Goal: Communication & Community: Answer question/provide support

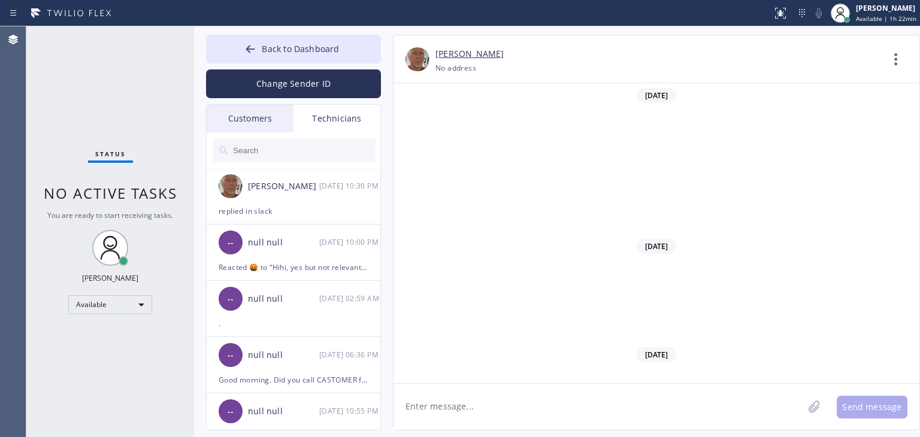
scroll to position [14477, 0]
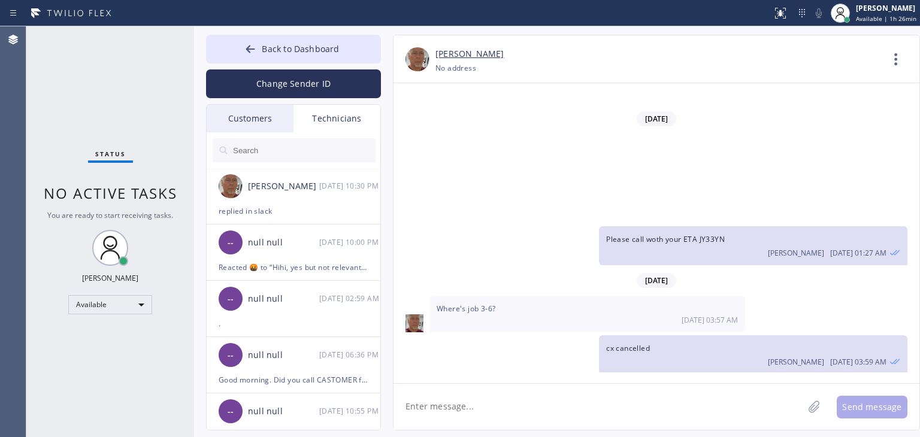
click at [283, 113] on div "Customers" at bounding box center [250, 119] width 87 height 28
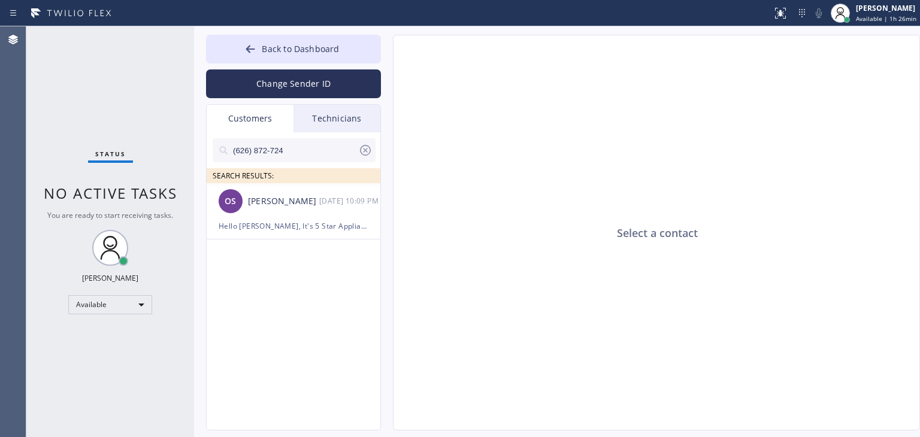
click at [306, 150] on input "(626) 872-724" at bounding box center [295, 150] width 126 height 24
click at [306, 150] on input "(408) 896-855" at bounding box center [295, 150] width 126 height 24
type input "(408) 896-855"
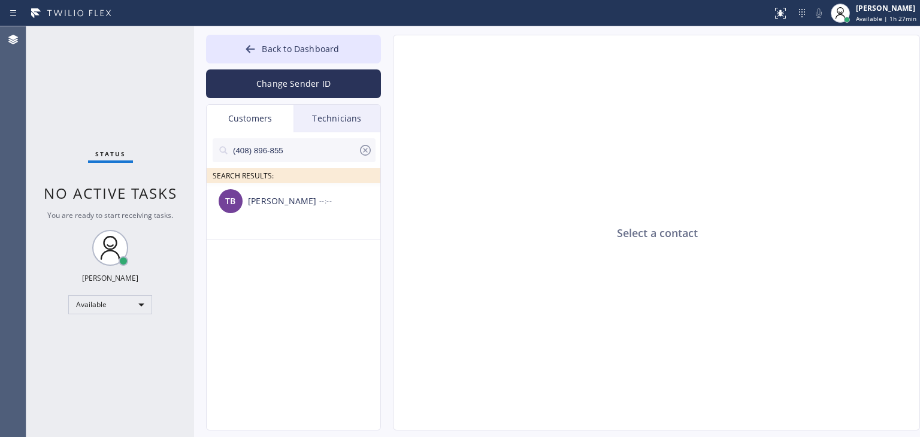
click at [328, 212] on div "TB [PERSON_NAME] --:--" at bounding box center [294, 201] width 175 height 36
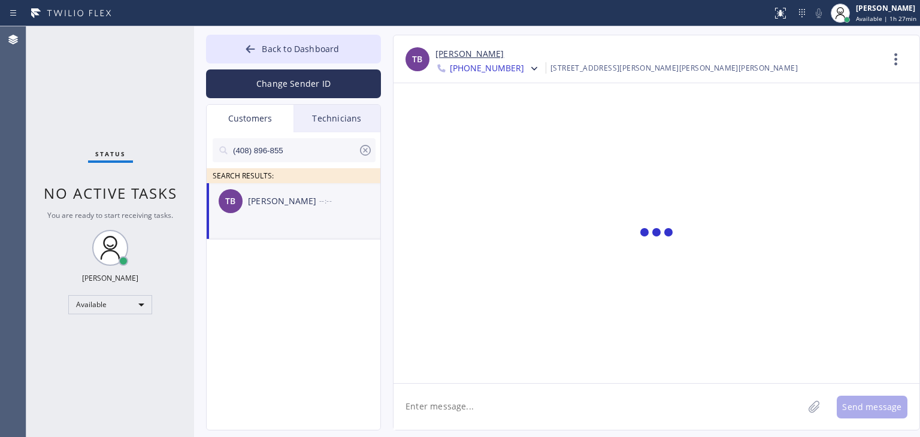
scroll to position [592, 0]
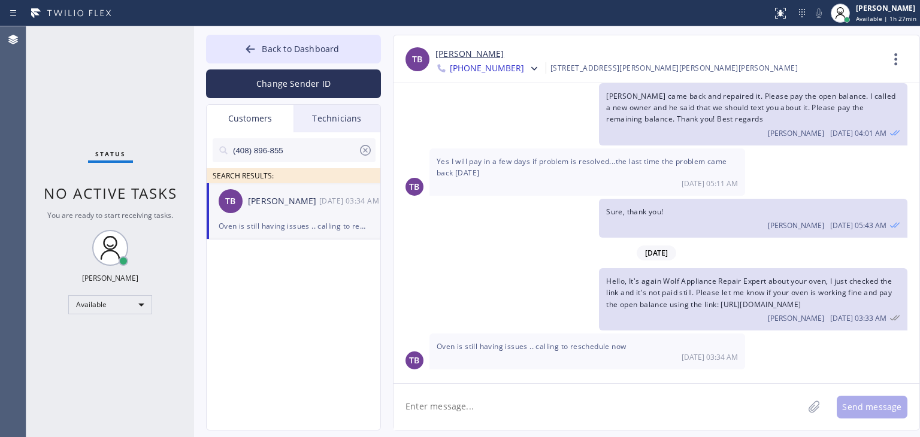
click at [468, 388] on textarea at bounding box center [599, 407] width 410 height 46
click at [745, 418] on textarea "Hello Tj, as I know you scheduled a REDO for [DATE] 8-11, I talked to [PERSON_N…" at bounding box center [609, 407] width 431 height 46
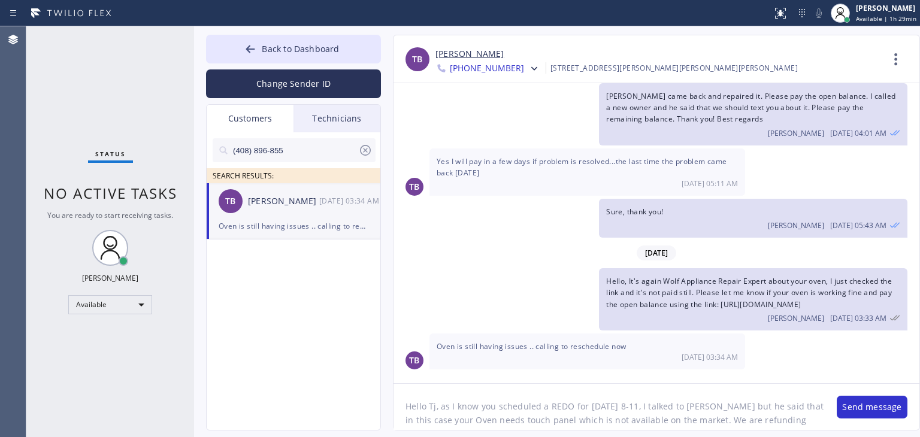
click at [779, 425] on textarea "Hello Tj, as I know you scheduled a REDO for [DATE] 8-11, I talked to [PERSON_N…" at bounding box center [609, 407] width 431 height 46
click at [824, 422] on textarea "Hello Tj, as I know you scheduled a REDO for [DATE] 8-11, I talked to [PERSON_N…" at bounding box center [609, 407] width 431 height 46
click at [479, 425] on textarea "Hello Tj, as I know you scheduled a REDO for [DATE] 8-11, I talked to [PERSON_N…" at bounding box center [609, 407] width 431 height 46
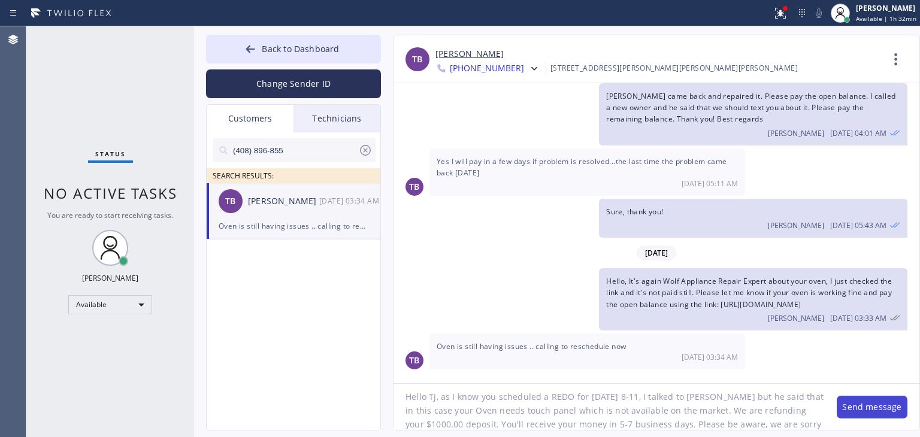
type textarea "Hello Tj, as I know you scheduled a REDO for [DATE] 8-11, I talked to [PERSON_N…"
click at [880, 408] on button "Send message" at bounding box center [872, 407] width 71 height 23
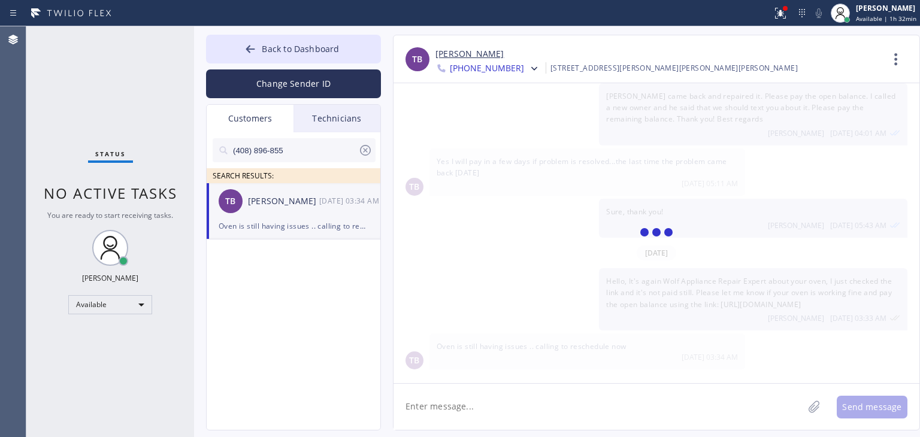
scroll to position [0, 0]
click at [284, 202] on div "[PERSON_NAME]" at bounding box center [283, 202] width 71 height 14
click at [306, 211] on div "TB [PERSON_NAME] [DATE] 03:34 AM" at bounding box center [294, 201] width 175 height 36
click at [575, 253] on div at bounding box center [657, 233] width 526 height 300
click at [331, 113] on div "Technicians" at bounding box center [337, 119] width 87 height 28
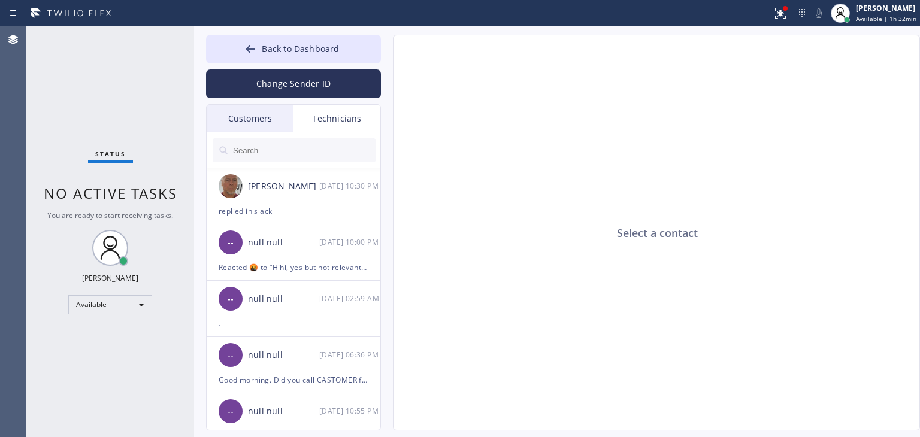
click at [261, 107] on div "Customers" at bounding box center [250, 119] width 87 height 28
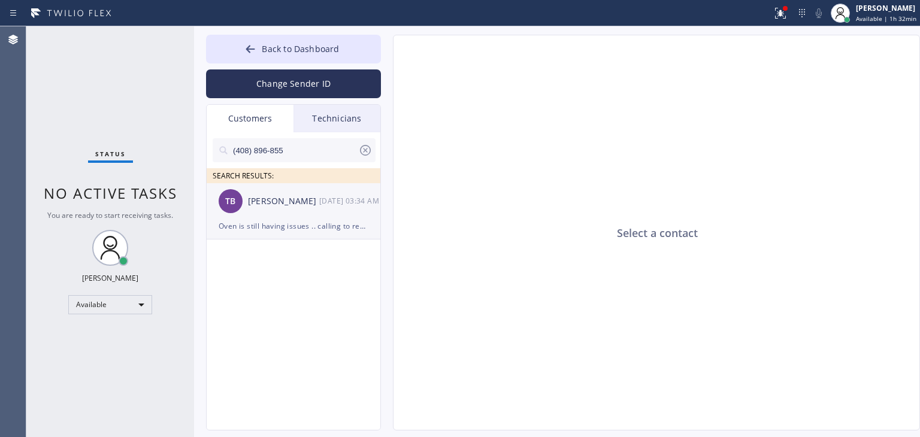
click at [326, 213] on div "TB [PERSON_NAME] [DATE] 03:34 AM" at bounding box center [294, 201] width 175 height 36
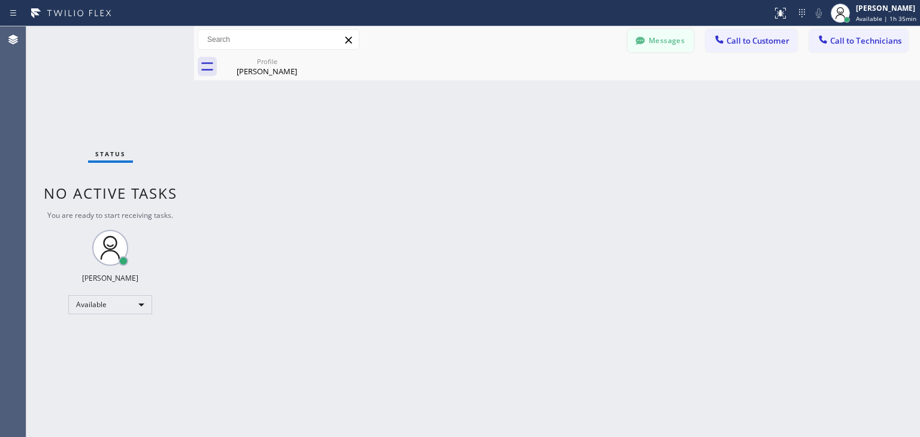
click at [677, 36] on button "Messages" at bounding box center [661, 40] width 66 height 23
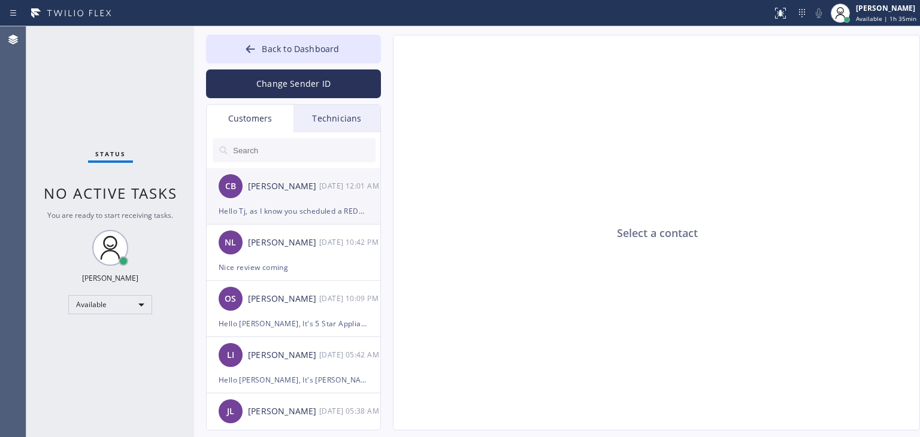
click at [313, 212] on div "Hello Tj, as I know you scheduled a REDO for [DATE] 8-11, I talked to [PERSON_N…" at bounding box center [294, 211] width 150 height 14
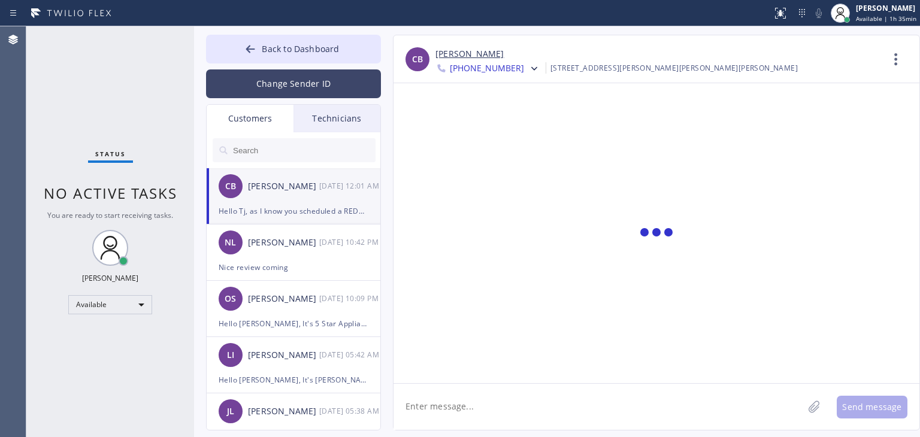
scroll to position [706, 0]
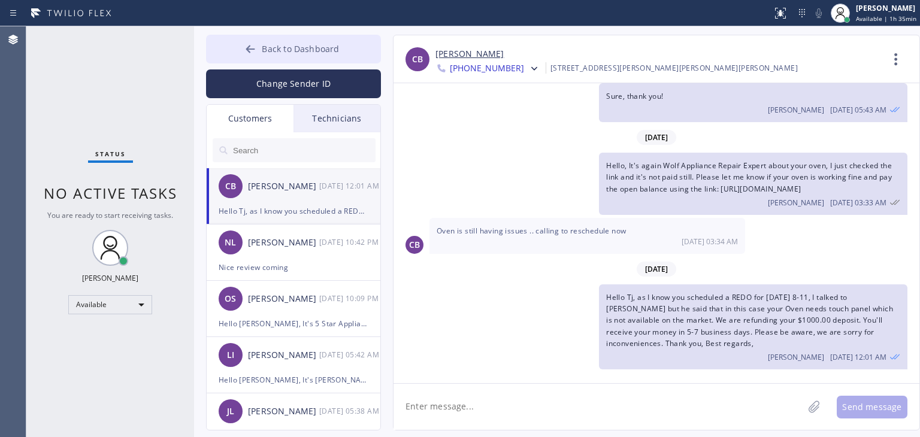
click at [323, 61] on button "Back to Dashboard" at bounding box center [293, 49] width 175 height 29
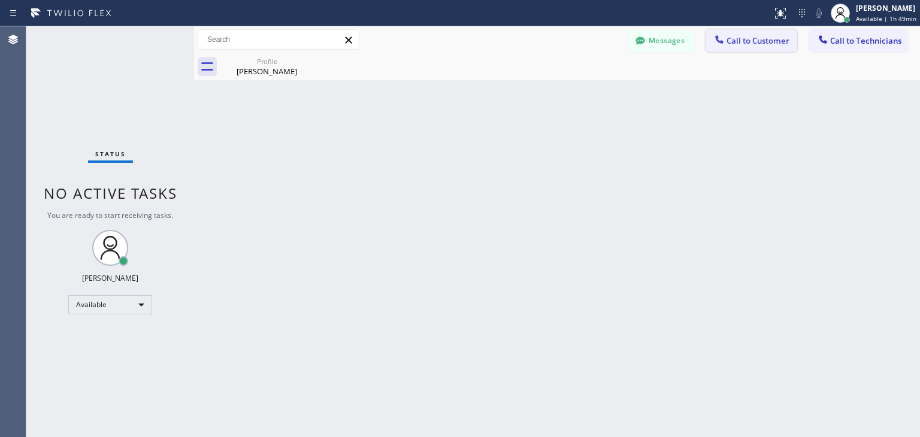
click at [748, 37] on span "Call to Customer" at bounding box center [758, 40] width 63 height 11
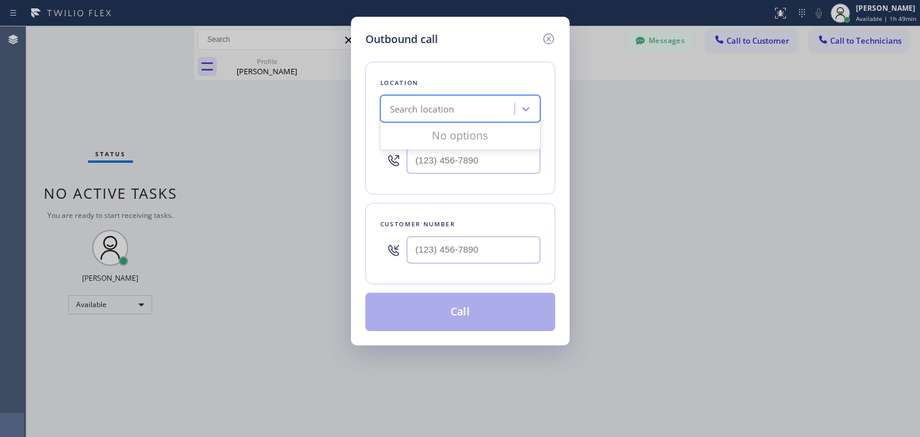
paste input "American Service Alliance"
type input "American Service Alliance"
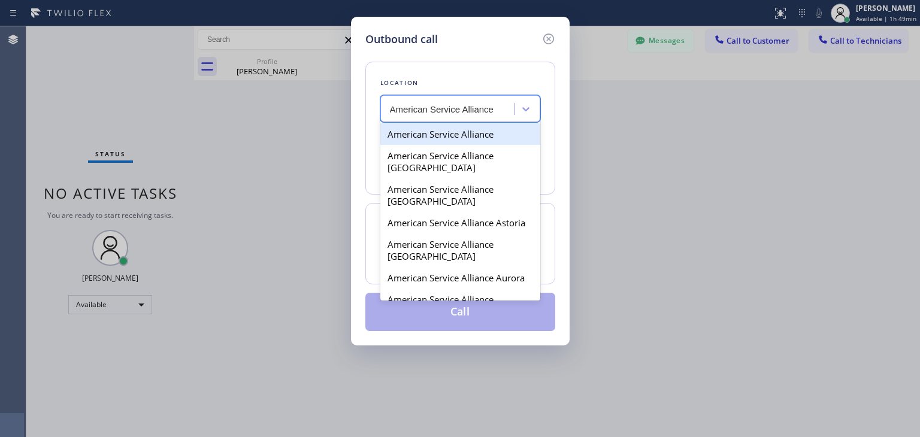
click at [470, 139] on div "American Service Alliance" at bounding box center [460, 134] width 160 height 22
type input "(888) 859-4448"
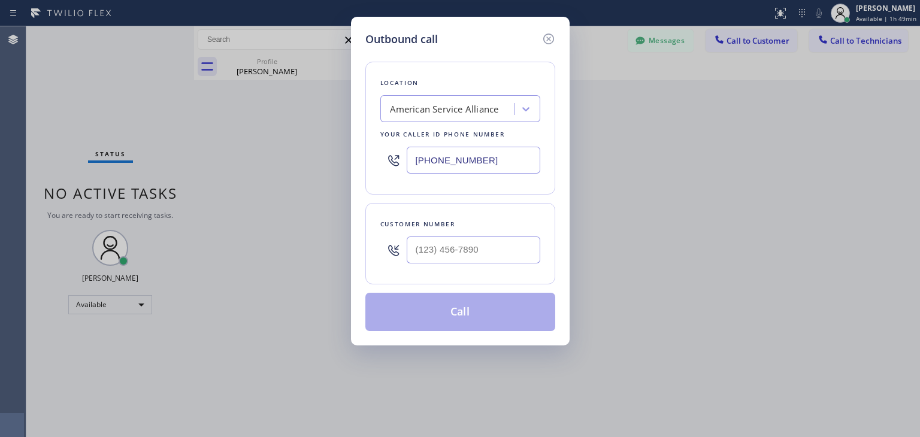
click at [489, 153] on input "(888) 859-4448" at bounding box center [474, 160] width 134 height 27
click at [546, 34] on icon at bounding box center [548, 39] width 11 height 11
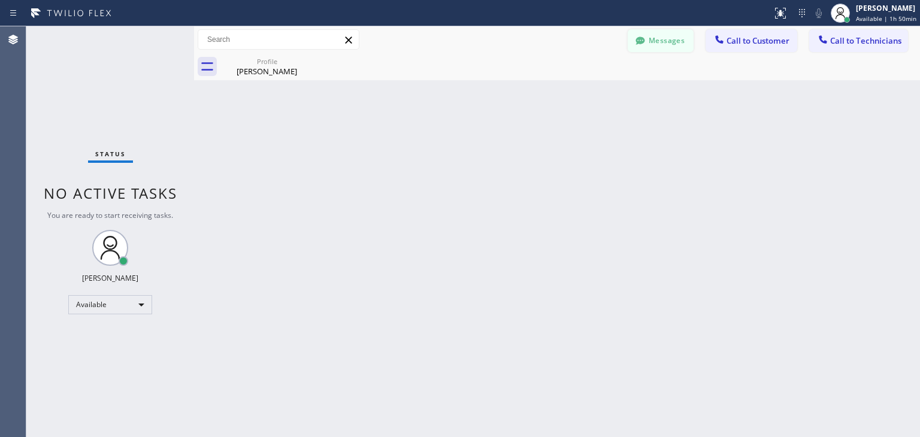
click at [650, 38] on button "Messages" at bounding box center [661, 40] width 66 height 23
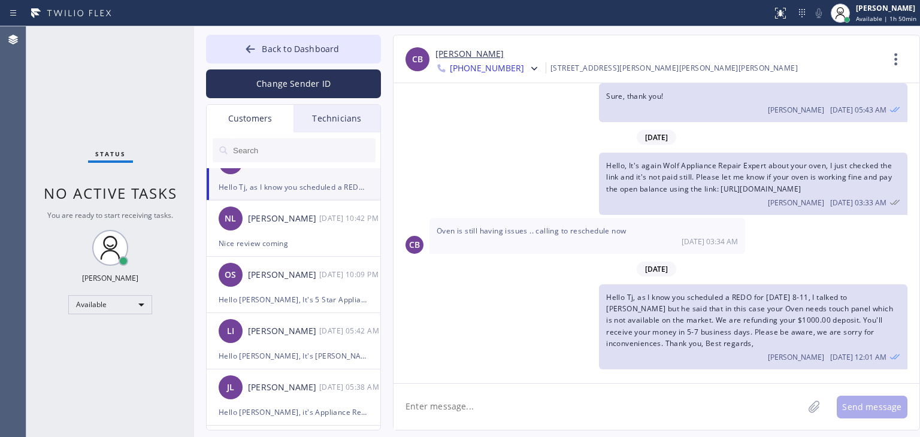
scroll to position [26, 0]
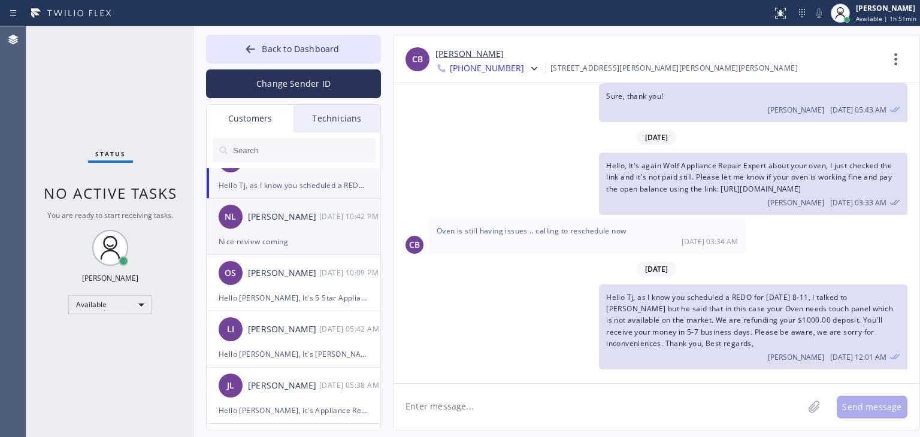
click at [295, 210] on div "Nina L Landrum" at bounding box center [283, 217] width 71 height 14
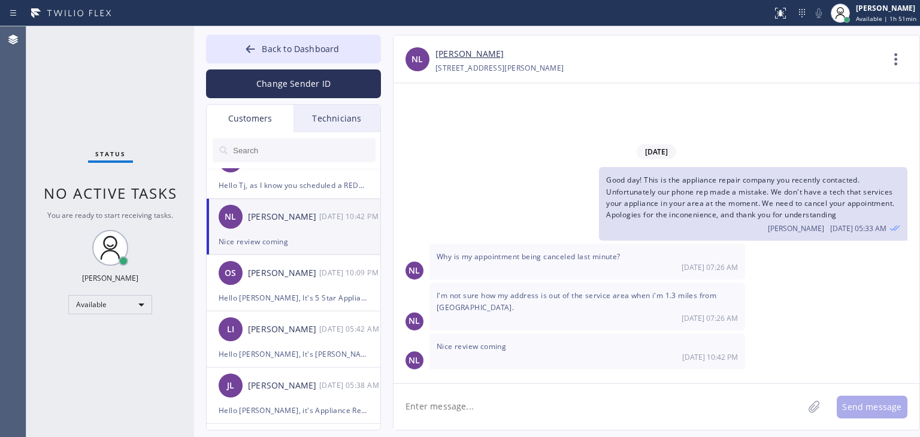
scroll to position [0, 0]
click at [288, 293] on div "Hello [PERSON_NAME], It's 5 Star Appliance Repair about your [DATE] appointment…" at bounding box center [294, 298] width 150 height 14
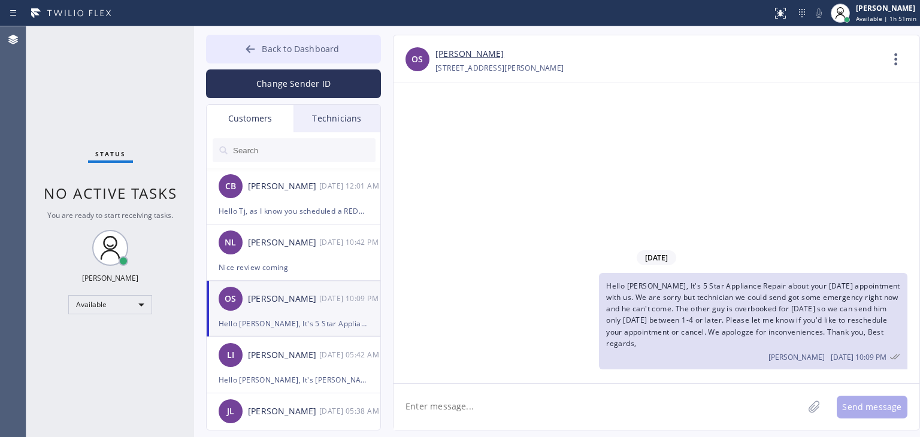
click at [331, 58] on button "Back to Dashboard" at bounding box center [293, 49] width 175 height 29
